Goal: Transaction & Acquisition: Register for event/course

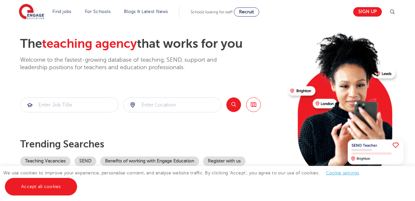
scroll to position [30, 0]
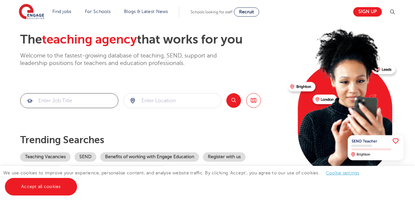
click at [53, 99] on input "search" at bounding box center [69, 101] width 98 height 14
type input "secondary teacher english"
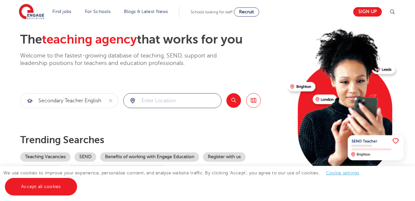
click at [173, 104] on input "search" at bounding box center [173, 101] width 98 height 14
type input "cornwall"
click at [232, 98] on button "Search" at bounding box center [233, 100] width 15 height 15
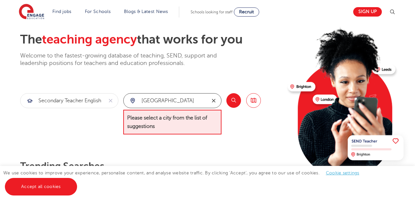
click at [214, 100] on icon "reset" at bounding box center [214, 101] width 4 height 4
click at [131, 100] on div at bounding box center [173, 101] width 98 height 14
click at [206, 102] on input "search" at bounding box center [173, 101] width 98 height 14
click at [145, 102] on input "search" at bounding box center [173, 101] width 98 height 14
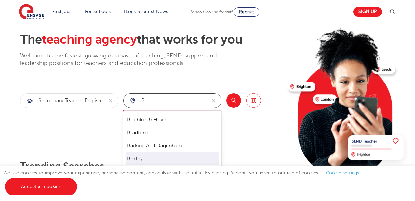
click at [176, 154] on li "Bexley" at bounding box center [172, 158] width 93 height 13
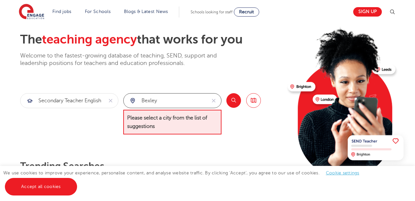
type input "Bexley"
click at [232, 100] on button "Search" at bounding box center [233, 100] width 15 height 15
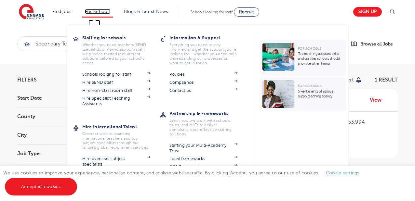
click at [101, 11] on link "For Schools" at bounding box center [98, 11] width 26 height 5
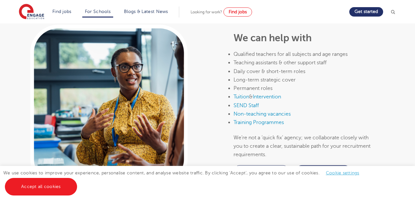
scroll to position [308, 0]
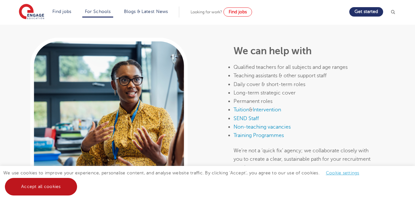
click at [26, 185] on link "Accept all cookies" at bounding box center [41, 187] width 72 height 18
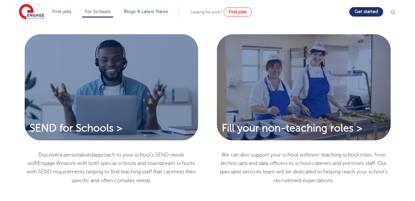
scroll to position [529, 0]
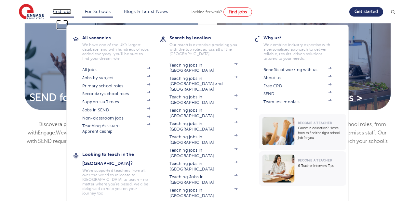
click at [64, 11] on link "Find jobs" at bounding box center [61, 11] width 19 height 5
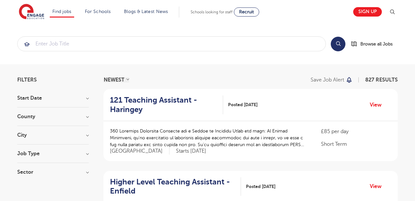
click at [88, 98] on h3 "Start Date" at bounding box center [53, 98] width 72 height 5
click at [27, 121] on label "October 1" at bounding box center [40, 121] width 27 height 8
click at [27, 121] on input "October 1" at bounding box center [29, 121] width 4 height 4
checkbox input "true"
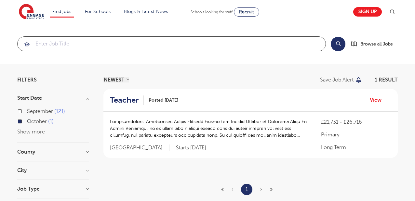
click at [46, 45] on input "search" at bounding box center [172, 44] width 308 height 14
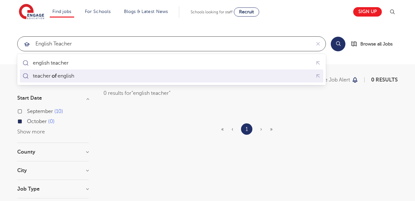
click at [41, 73] on div "teacher of english" at bounding box center [53, 76] width 41 height 7
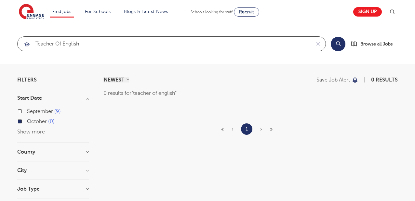
type input "teacher of english"
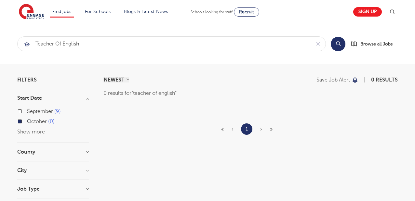
click at [341, 44] on button "Search" at bounding box center [338, 44] width 15 height 15
click at [336, 44] on button "Search" at bounding box center [338, 44] width 15 height 15
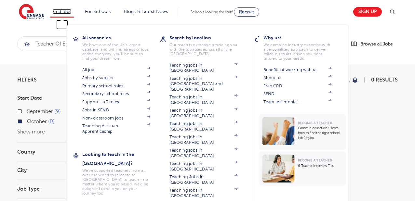
click at [61, 11] on link "Find jobs" at bounding box center [61, 11] width 19 height 5
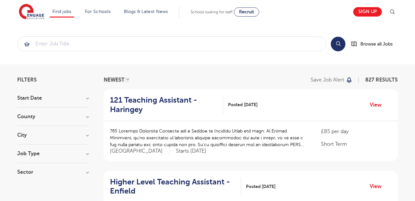
click at [68, 8] on li "Find jobs All vacancies We have one of the UK's largest database. and with hund…" at bounding box center [62, 12] width 24 height 11
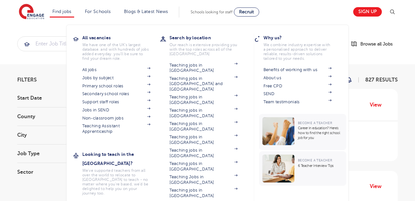
click at [66, 7] on li "Find jobs All vacancies We have one of the UK's largest database. and with hund…" at bounding box center [62, 12] width 24 height 11
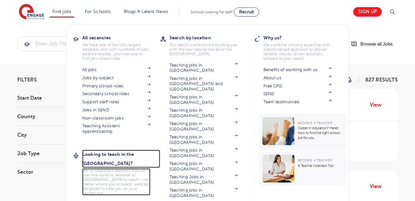
click at [88, 153] on h3 "Looking to teach in the [GEOGRAPHIC_DATA]?" at bounding box center [121, 159] width 78 height 18
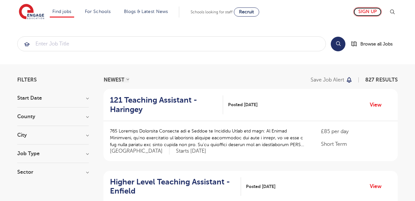
click at [370, 12] on link "Sign up" at bounding box center [367, 11] width 29 height 9
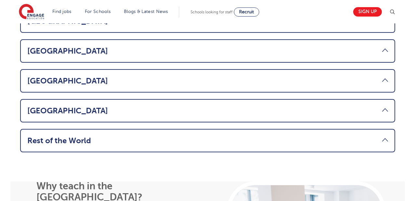
scroll to position [511, 0]
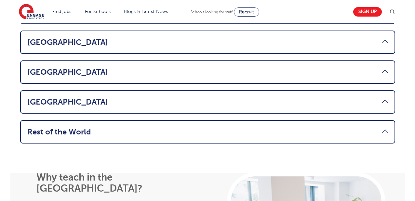
click at [384, 127] on link "Rest of the World" at bounding box center [207, 131] width 360 height 9
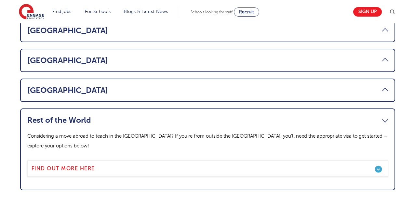
scroll to position [466, 0]
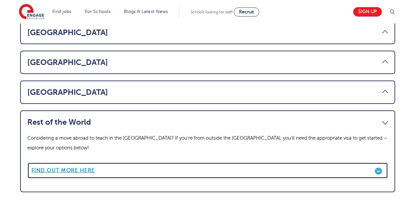
click at [379, 163] on link "Find out more here" at bounding box center [207, 171] width 360 height 16
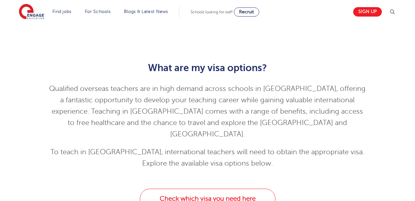
scroll to position [1105, 0]
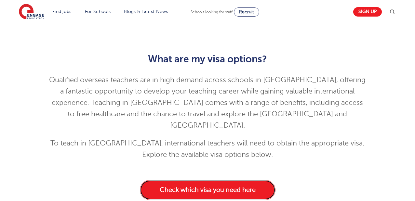
click at [213, 180] on link "Check which visa you need here" at bounding box center [208, 190] width 136 height 20
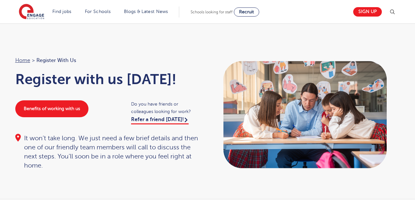
click at [47, 60] on span "Register with us" at bounding box center [56, 60] width 40 height 8
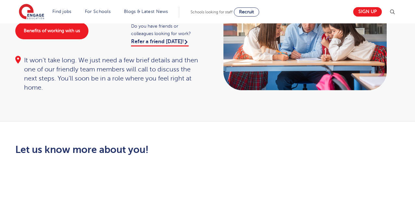
scroll to position [87, 0]
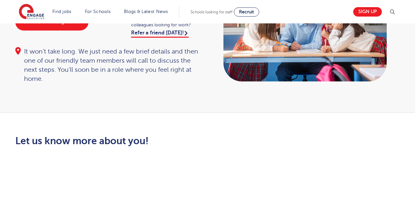
click at [154, 69] on div "It won’t take long. We just need a few brief details and then one of our friend…" at bounding box center [108, 65] width 186 height 36
click at [197, 98] on div "Home > Register with us Register with us [DATE]! Benefits of working with us Do…" at bounding box center [207, 25] width 415 height 176
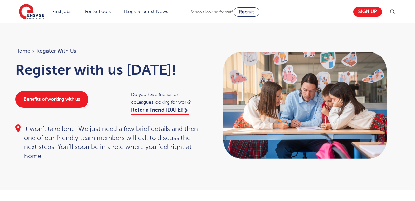
scroll to position [0, 0]
